Goal: Ask a question: Seek information or help from site administrators or community

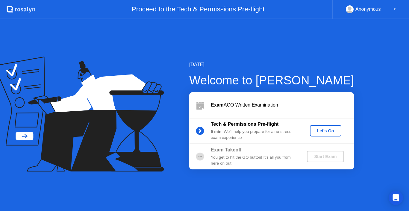
click at [334, 127] on button "Let's Go" at bounding box center [325, 130] width 31 height 11
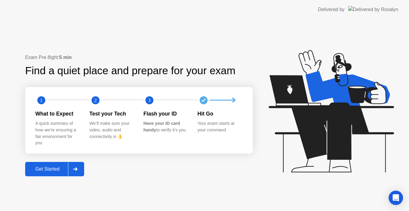
click at [62, 169] on div "Get Started" at bounding box center [47, 168] width 41 height 5
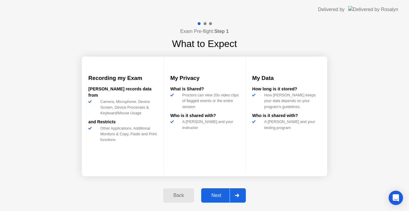
click at [221, 193] on div "Next" at bounding box center [216, 195] width 27 height 5
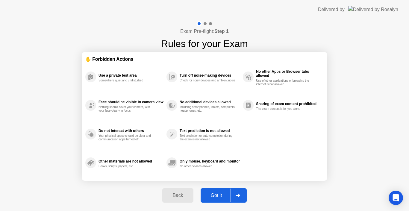
click at [221, 193] on div "Got it" at bounding box center [216, 195] width 28 height 5
select select "**********"
select select "*******"
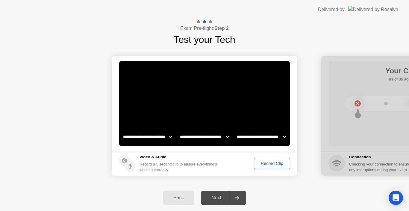
click at [265, 137] on select "**********" at bounding box center [260, 137] width 51 height 12
click at [297, 190] on div "Back Next" at bounding box center [204, 198] width 409 height 26
click at [279, 166] on div "Record Clip" at bounding box center [272, 163] width 32 height 5
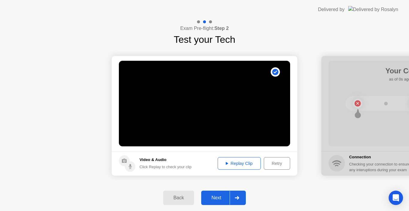
click at [246, 162] on div "Replay Clip" at bounding box center [239, 163] width 39 height 5
click at [271, 197] on div "Back Next" at bounding box center [204, 198] width 409 height 26
click at [222, 195] on div "Next" at bounding box center [216, 197] width 27 height 5
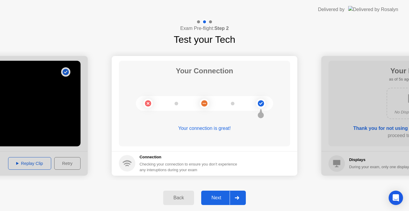
click at [223, 195] on div "Next" at bounding box center [216, 197] width 27 height 5
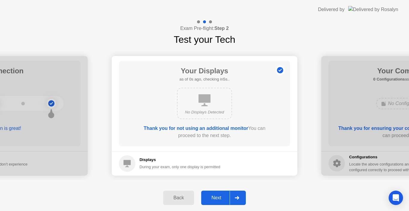
click at [223, 195] on div "Next" at bounding box center [216, 197] width 27 height 5
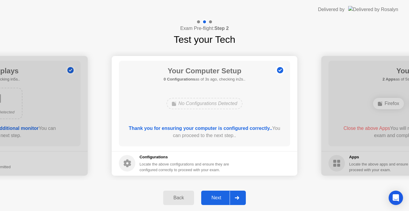
click at [223, 195] on div "Next" at bounding box center [216, 197] width 27 height 5
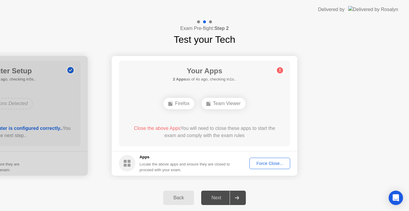
click at [216, 195] on div "Next" at bounding box center [216, 197] width 27 height 5
click at [257, 162] on div "Force Close..." at bounding box center [269, 163] width 37 height 5
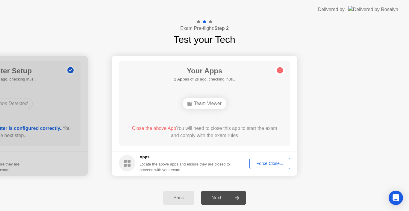
click at [221, 200] on div "Next" at bounding box center [216, 197] width 27 height 5
click at [234, 200] on div at bounding box center [237, 198] width 14 height 14
click at [268, 104] on div "Team Viewer" at bounding box center [204, 103] width 137 height 16
click at [203, 100] on div "Team Viewer" at bounding box center [205, 103] width 44 height 11
click at [277, 162] on div "Force Close..." at bounding box center [269, 163] width 37 height 5
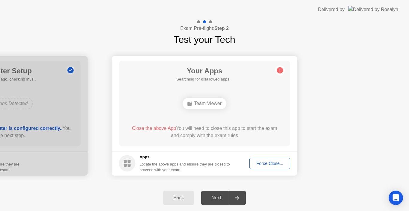
click at [197, 104] on div "Team Viewer" at bounding box center [205, 103] width 44 height 11
click at [172, 167] on div "Locate the above apps and ensure they are closed to proceed with your exam." at bounding box center [184, 166] width 91 height 11
click at [158, 127] on span "Close the above App" at bounding box center [154, 128] width 44 height 5
click at [209, 197] on div "Next" at bounding box center [216, 197] width 27 height 5
click at [263, 162] on div "Force Close..." at bounding box center [269, 163] width 37 height 5
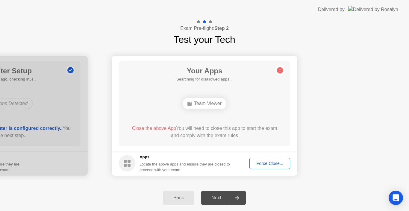
click at [236, 195] on div at bounding box center [237, 198] width 14 height 14
click at [272, 165] on div "Force Close..." at bounding box center [269, 163] width 37 height 5
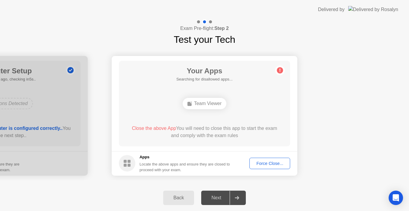
click at [180, 200] on div "Back" at bounding box center [178, 197] width 27 height 5
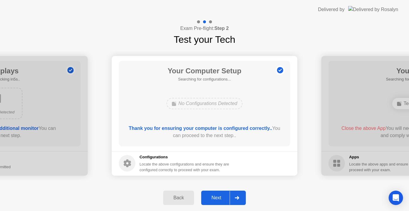
click at [217, 196] on div "Next" at bounding box center [216, 197] width 27 height 5
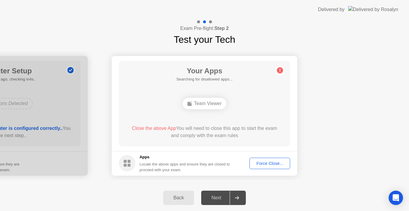
click at [217, 196] on div "Next" at bounding box center [216, 197] width 27 height 5
click at [160, 168] on div "Locate the above apps and ensure they are closed to proceed with your exam." at bounding box center [184, 166] width 91 height 11
click at [146, 162] on div "Locate the above apps and ensure they are closed to proceed with your exam." at bounding box center [184, 166] width 91 height 11
click at [168, 129] on span "Close the above Apps" at bounding box center [157, 128] width 47 height 5
click at [219, 108] on div "Team Viewer" at bounding box center [222, 103] width 44 height 11
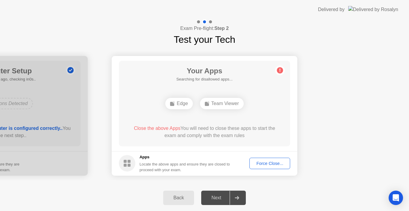
click at [175, 105] on div "Edge" at bounding box center [178, 103] width 27 height 11
click at [279, 165] on div "Force Close..." at bounding box center [269, 163] width 37 height 5
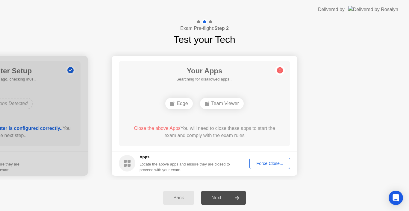
click at [279, 73] on circle at bounding box center [280, 70] width 6 height 6
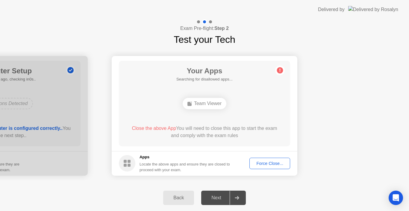
click at [231, 80] on h5 "Searching for disallowed apps..." at bounding box center [204, 79] width 56 height 6
click at [400, 200] on div "Open Intercom Messenger" at bounding box center [396, 198] width 16 height 16
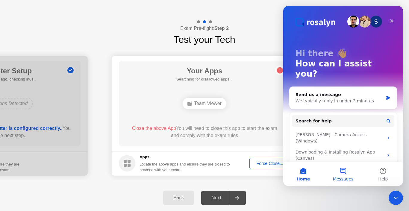
click at [341, 171] on button "Messages" at bounding box center [343, 174] width 40 height 24
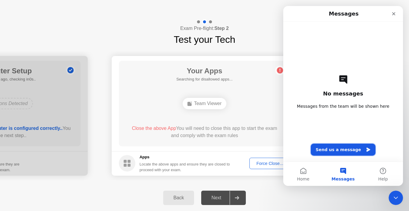
click at [343, 150] on button "Send us a message" at bounding box center [343, 150] width 65 height 12
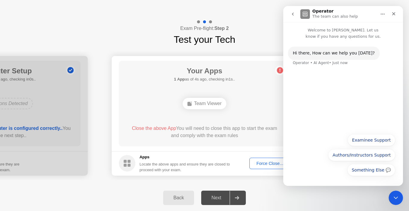
click at [374, 138] on button "Examinee Support" at bounding box center [371, 140] width 48 height 12
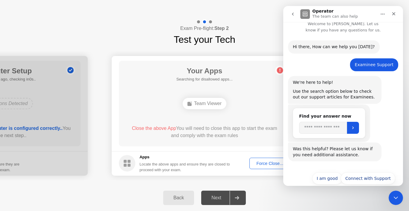
scroll to position [15, 0]
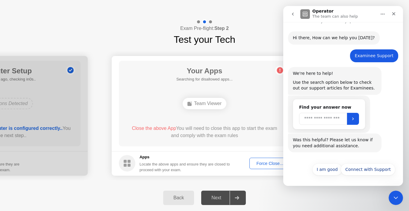
click at [335, 121] on input "Search" at bounding box center [323, 119] width 48 height 12
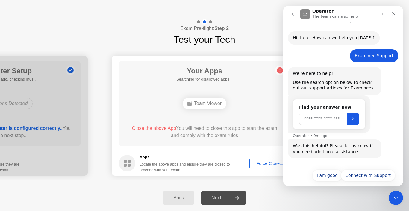
scroll to position [21, 0]
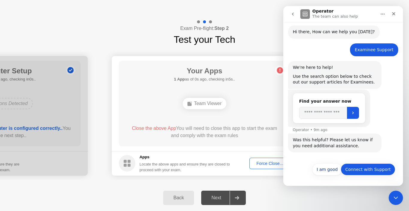
click at [368, 170] on button "Connect with Support" at bounding box center [368, 169] width 54 height 12
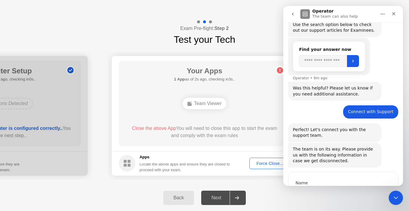
scroll to position [109, 0]
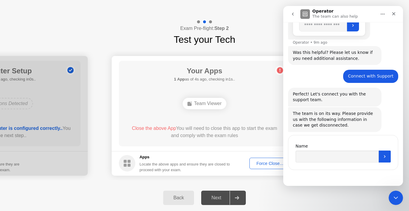
click at [359, 143] on div "Name" at bounding box center [342, 146] width 95 height 6
click at [359, 152] on input "Name" at bounding box center [336, 157] width 83 height 12
type input "**********"
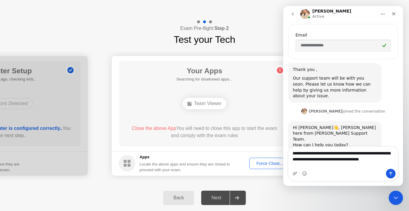
scroll to position [267, 0]
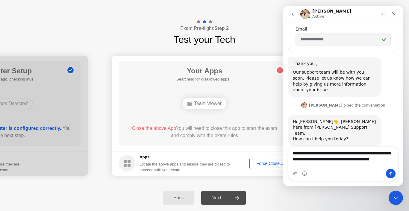
type textarea "**********"
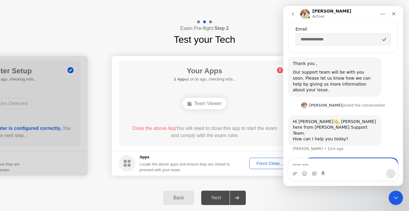
scroll to position [285, 0]
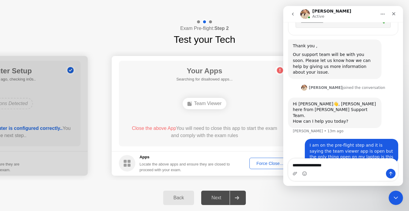
type textarea "**********"
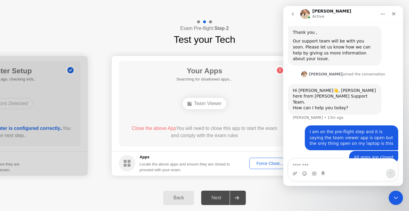
click at [206, 200] on div "Next" at bounding box center [216, 197] width 27 height 5
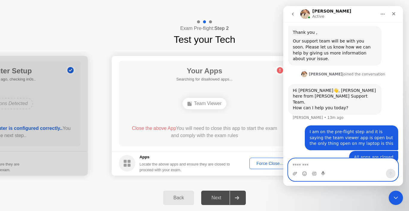
click at [300, 163] on textarea "Message…" at bounding box center [343, 164] width 110 height 10
type textarea "**********"
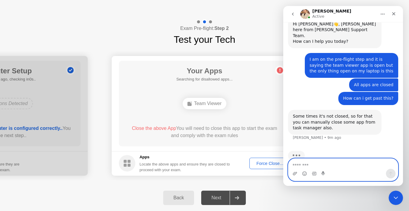
scroll to position [342, 0]
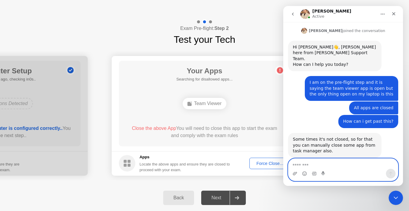
click at [300, 163] on textarea "Message…" at bounding box center [343, 164] width 110 height 10
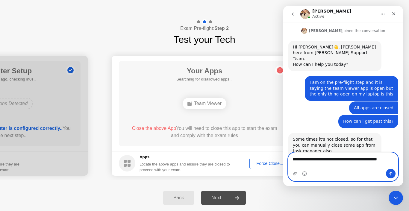
scroll to position [348, 0]
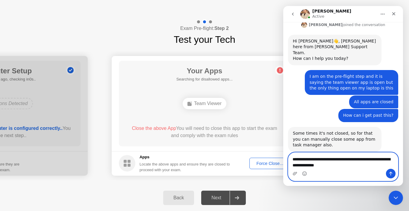
type textarea "**********"
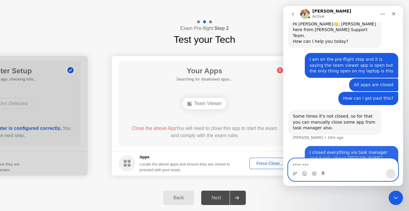
scroll to position [365, 0]
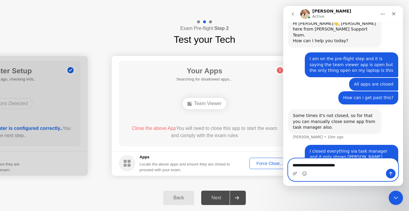
type textarea "**********"
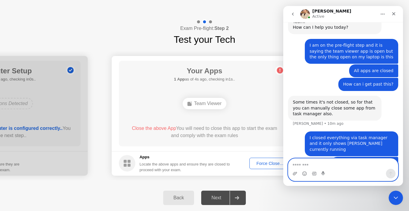
scroll to position [402, 0]
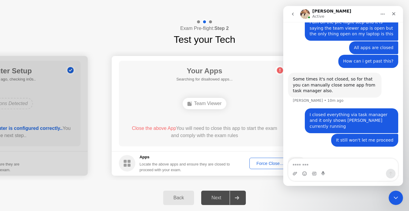
click at [378, 83] on div "Some times it's not closed, so for that you can manually close some app from ta…" at bounding box center [334, 85] width 93 height 25
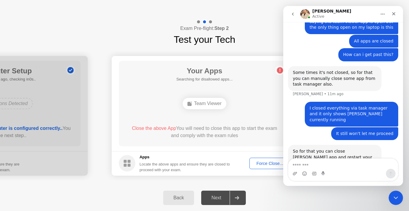
scroll to position [414, 0]
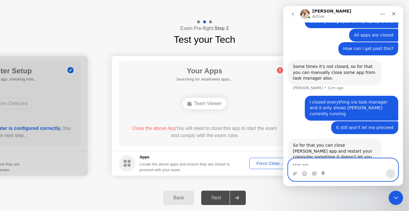
click at [348, 159] on textarea "Message…" at bounding box center [343, 164] width 110 height 10
type textarea "**********"
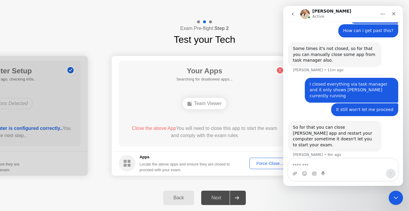
click at [396, 13] on icon "Close" at bounding box center [393, 13] width 5 height 5
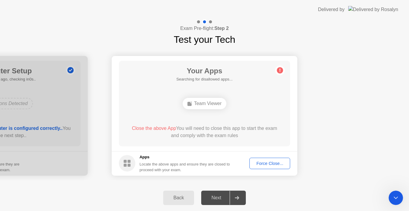
click at [216, 195] on div "Next" at bounding box center [216, 197] width 27 height 5
click at [233, 196] on div at bounding box center [237, 198] width 14 height 14
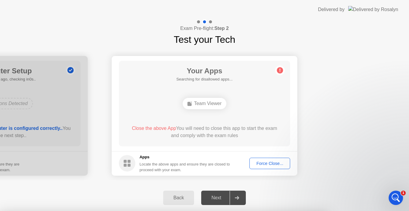
scroll to position [0, 0]
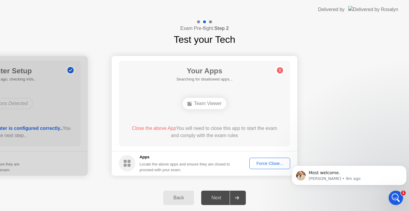
click at [385, 12] on img at bounding box center [373, 9] width 50 height 7
click at [264, 165] on div "Force Close..." at bounding box center [269, 163] width 37 height 5
